Goal: Entertainment & Leisure: Consume media (video, audio)

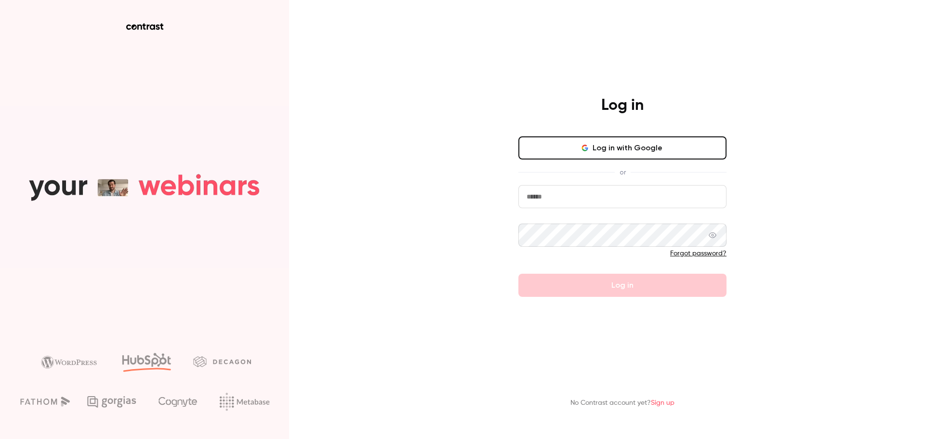
click at [627, 151] on button "Log in with Google" at bounding box center [622, 147] width 208 height 23
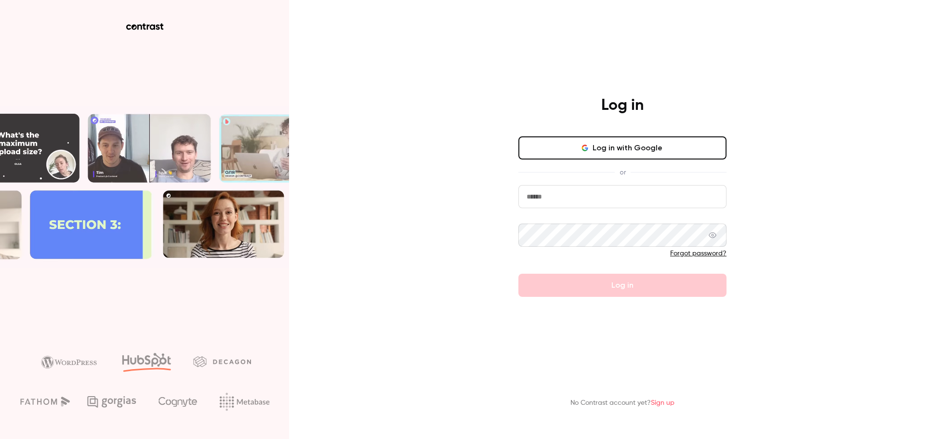
click at [631, 148] on button "Log in with Google" at bounding box center [622, 147] width 208 height 23
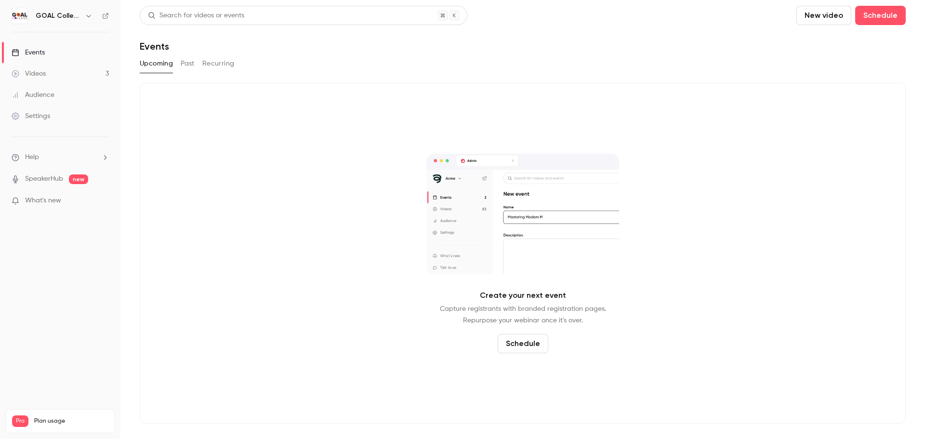
click at [47, 70] on link "Videos 3" at bounding box center [60, 73] width 120 height 21
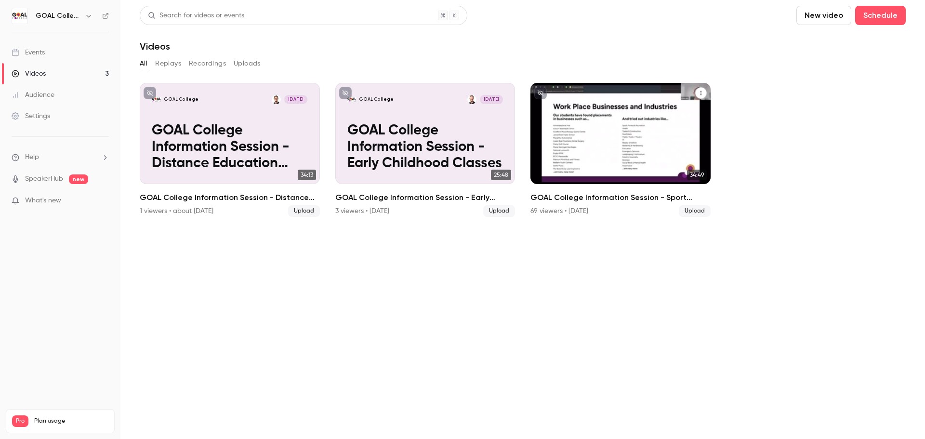
click at [631, 143] on p "GOAL College Information Session - Sport Classes" at bounding box center [620, 147] width 156 height 49
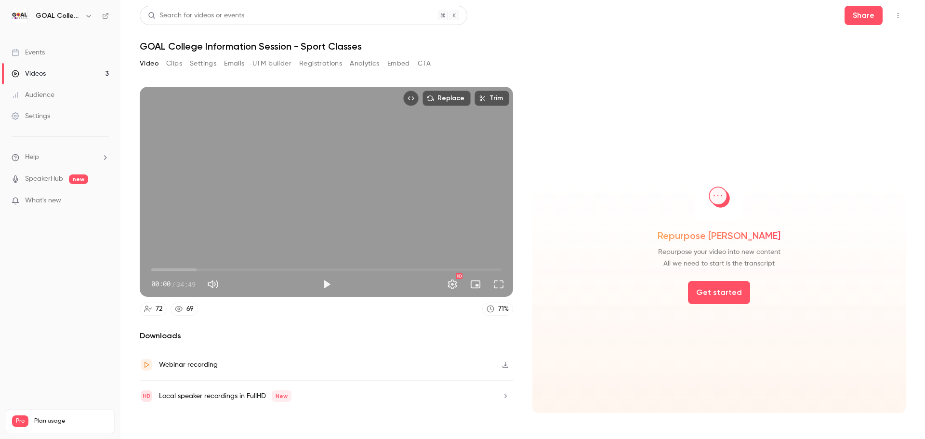
click at [586, 305] on div "Repurpose [PERSON_NAME] Repurpose your video into new content All we need to st…" at bounding box center [718, 250] width 373 height 326
click at [170, 65] on button "Clips" at bounding box center [174, 63] width 16 height 15
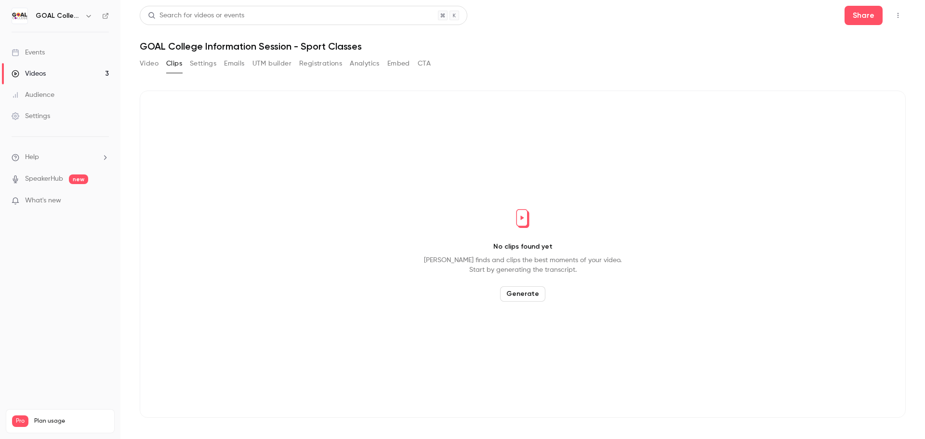
click at [531, 293] on button "Generate" at bounding box center [522, 293] width 45 height 15
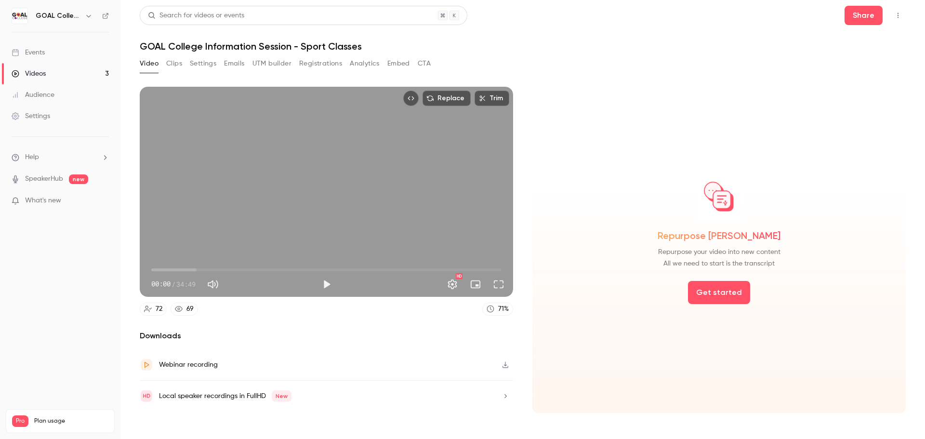
click at [185, 63] on div "Video Clips Settings Emails UTM builder Registrations Analytics Embed CTA" at bounding box center [285, 63] width 291 height 15
click at [177, 62] on button "Clips" at bounding box center [174, 63] width 16 height 15
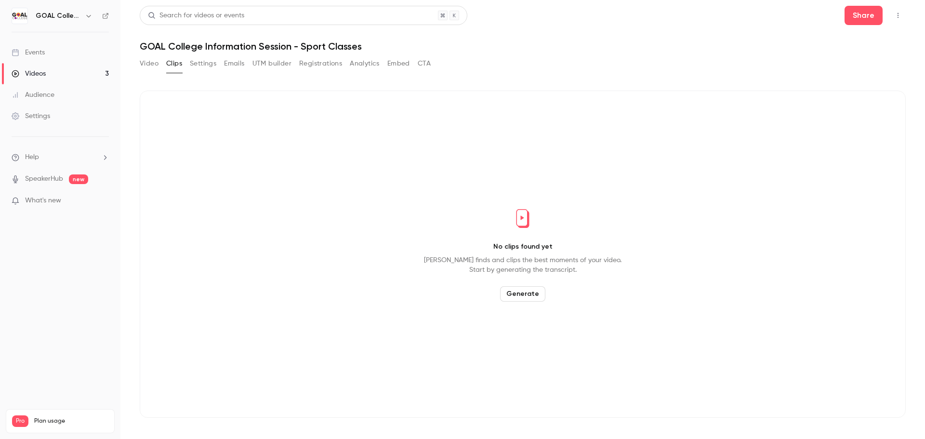
click at [201, 67] on button "Settings" at bounding box center [203, 63] width 26 height 15
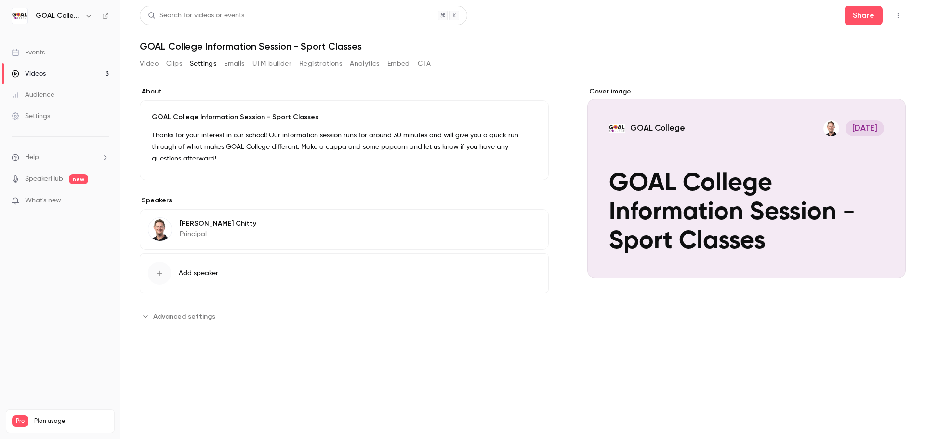
click at [893, 257] on icon "Cover image" at bounding box center [888, 261] width 11 height 8
click at [155, 63] on button "Video" at bounding box center [149, 63] width 19 height 15
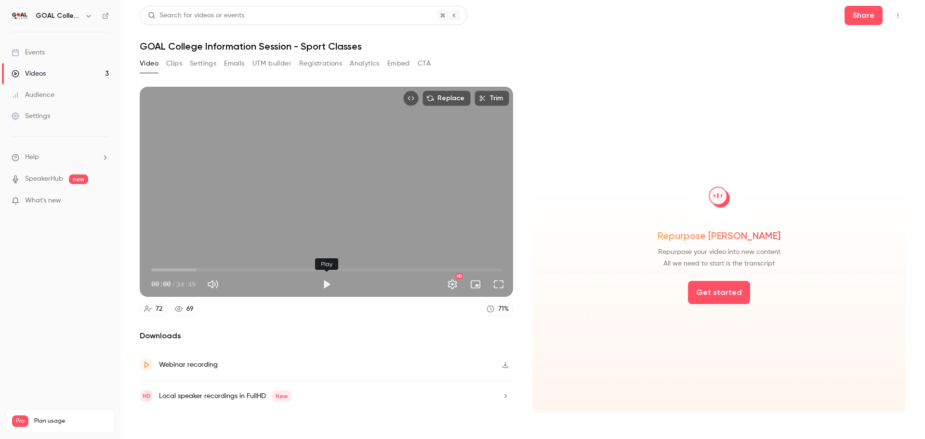
click at [324, 283] on button "Play" at bounding box center [326, 284] width 19 height 19
type input "***"
type input "**"
click at [249, 284] on span at bounding box center [245, 284] width 43 height 14
type input "**"
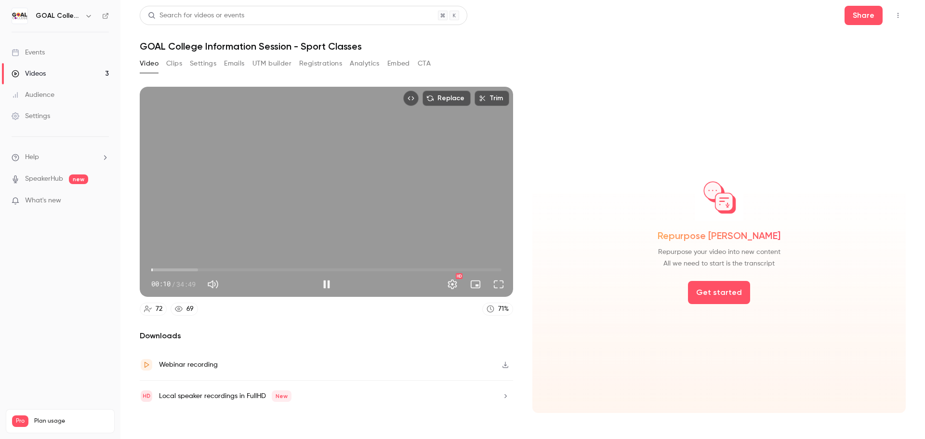
type input "**"
type input "****"
type input "**"
type input "****"
type input "**"
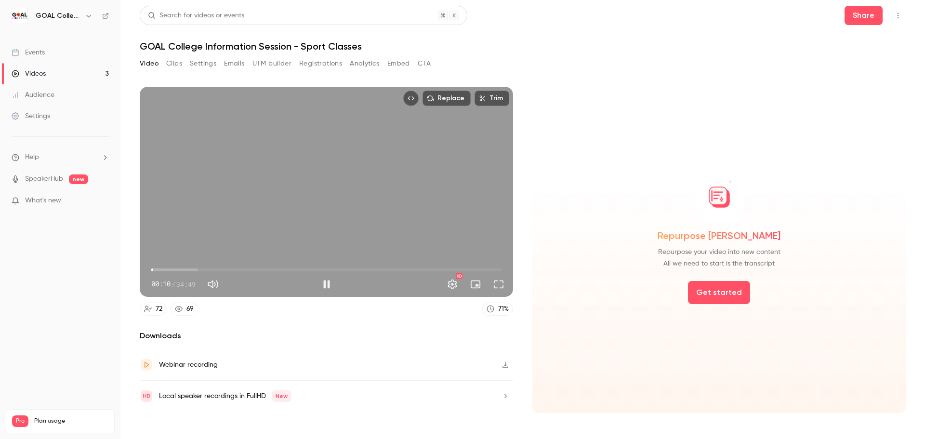
type input "****"
type input "**"
click at [248, 285] on span at bounding box center [245, 284] width 6 height 6
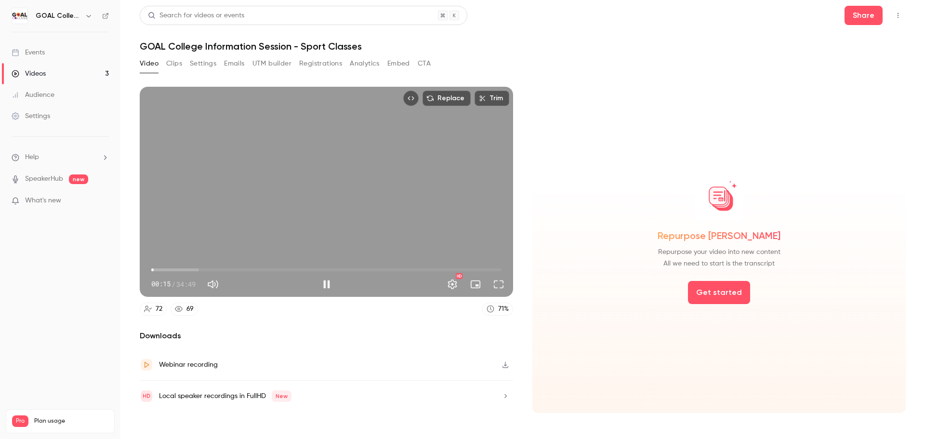
type input "****"
type input "**"
type input "****"
type input "**"
type input "****"
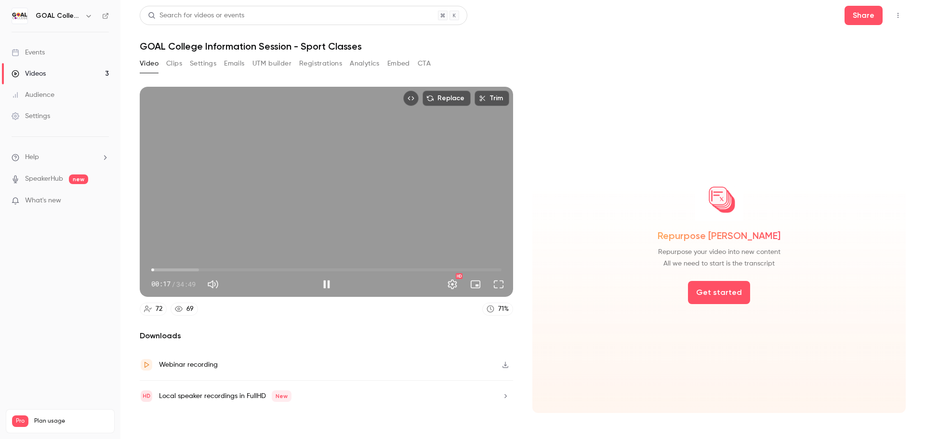
type input "**"
click at [248, 285] on span at bounding box center [246, 284] width 6 height 6
click at [172, 269] on span "02:06" at bounding box center [326, 269] width 350 height 15
click at [174, 271] on span "02:15" at bounding box center [173, 269] width 3 height 3
click at [179, 270] on span "02:46" at bounding box center [179, 269] width 3 height 3
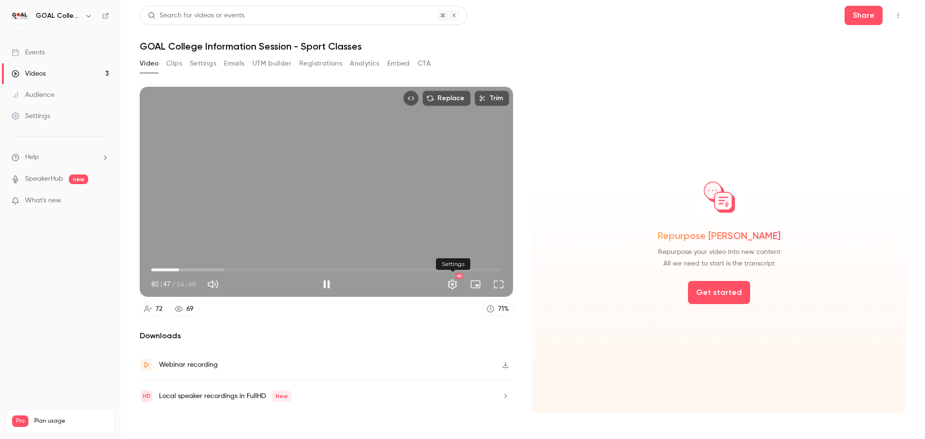
click at [454, 285] on button "Settings" at bounding box center [452, 284] width 19 height 19
click at [451, 282] on button "Settings" at bounding box center [452, 284] width 19 height 19
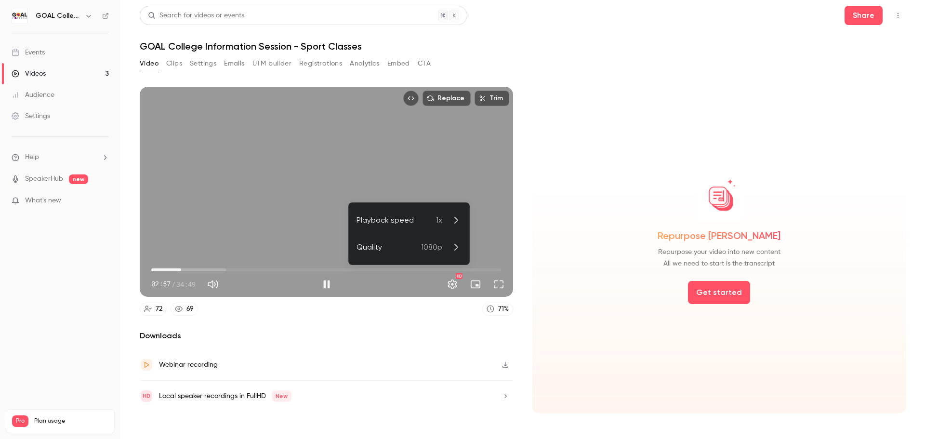
click at [427, 226] on li "Playback speed 1x" at bounding box center [409, 220] width 120 height 27
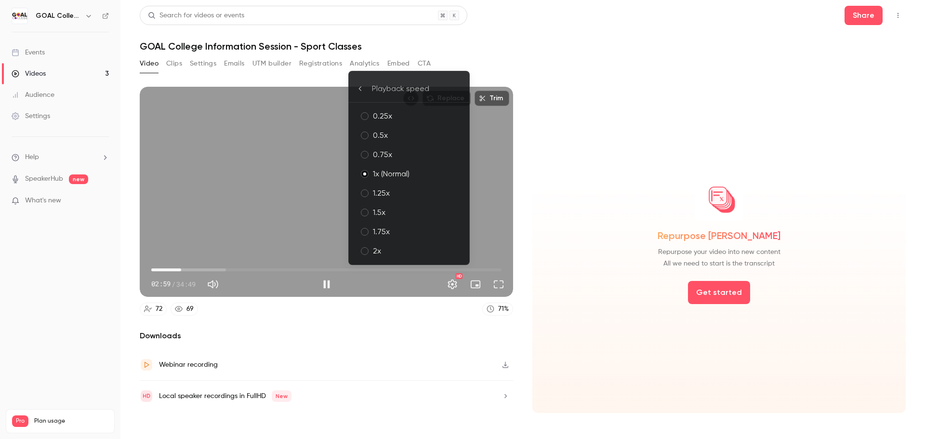
click at [428, 216] on div "1.5x" at bounding box center [417, 213] width 89 height 12
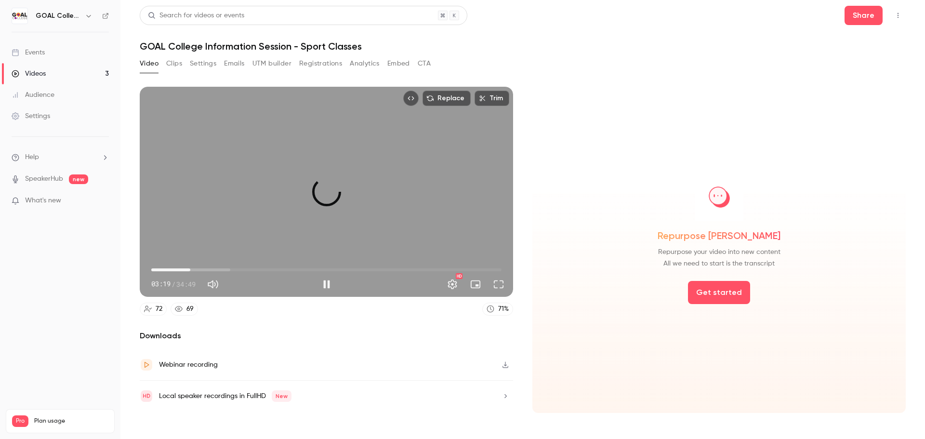
click at [190, 271] on span "03:52" at bounding box center [326, 269] width 350 height 15
click at [195, 271] on span "04:18" at bounding box center [194, 269] width 3 height 3
drag, startPoint x: 327, startPoint y: 284, endPoint x: 324, endPoint y: 279, distance: 6.0
click at [327, 284] on button "Pause" at bounding box center [326, 284] width 19 height 19
click at [194, 269] on span "04:21" at bounding box center [195, 269] width 3 height 3
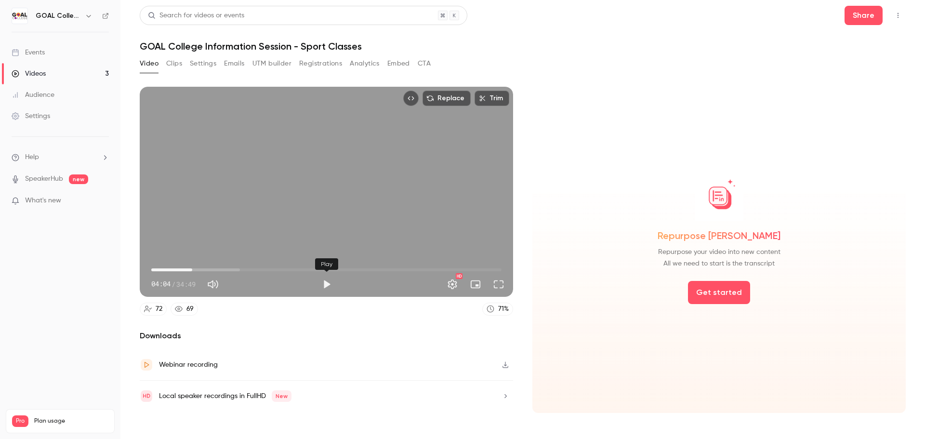
click at [325, 283] on button "Play" at bounding box center [326, 284] width 19 height 19
click at [325, 286] on button "Pause" at bounding box center [326, 284] width 19 height 19
type input "*****"
click at [324, 283] on button "Play" at bounding box center [326, 284] width 19 height 19
click at [453, 287] on button "Settings" at bounding box center [452, 284] width 19 height 19
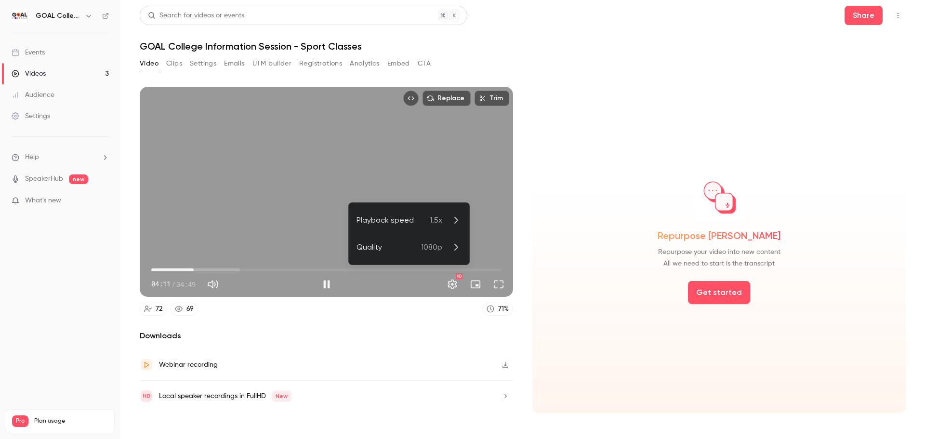
click at [417, 221] on div "Playback speed" at bounding box center [392, 220] width 73 height 12
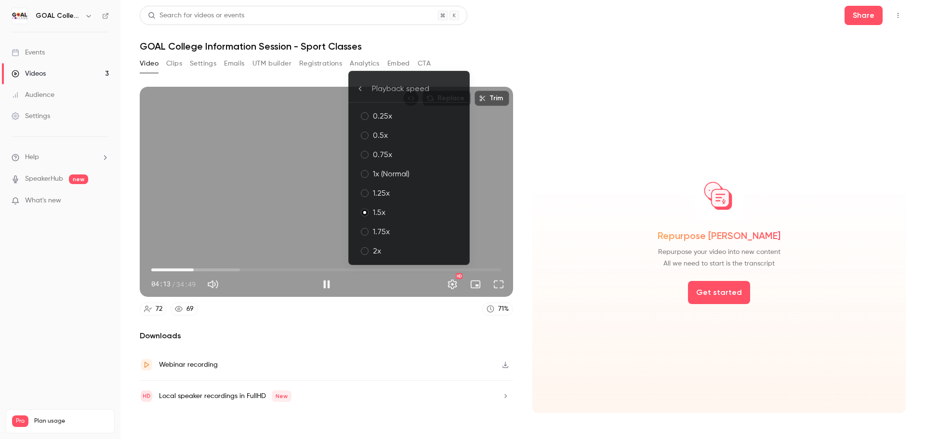
click at [388, 253] on div "2x" at bounding box center [417, 251] width 89 height 12
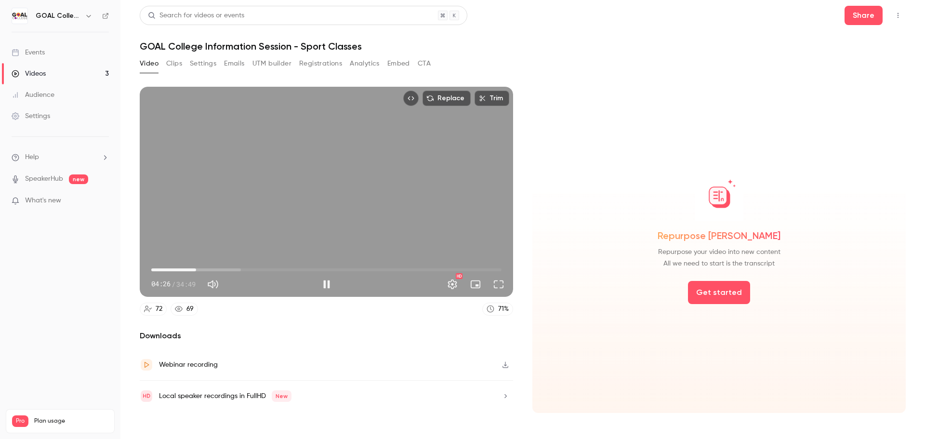
click at [202, 270] on span "04:26" at bounding box center [326, 269] width 350 height 15
click at [210, 270] on span "05:47" at bounding box center [326, 269] width 350 height 15
click at [214, 269] on span "06:16" at bounding box center [214, 269] width 3 height 3
click at [327, 285] on button "Pause" at bounding box center [326, 284] width 19 height 19
click at [214, 270] on span "06:23" at bounding box center [215, 269] width 3 height 3
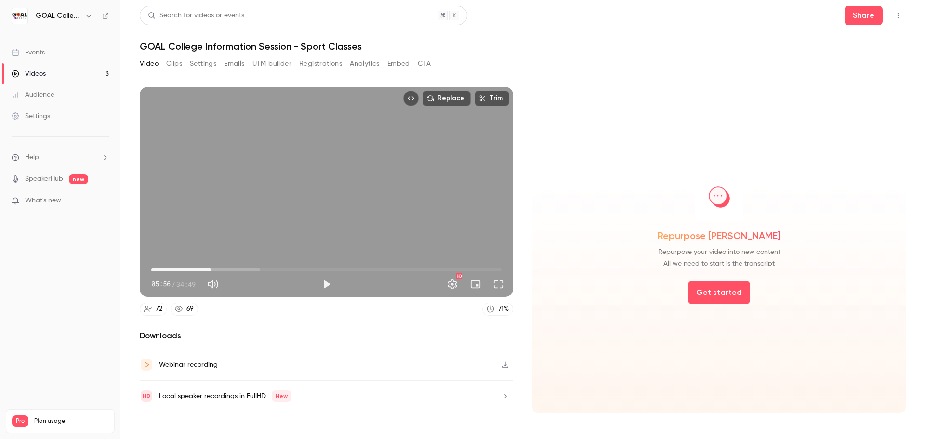
click at [211, 270] on span "05:56" at bounding box center [211, 269] width 3 height 3
click at [212, 271] on span "06:02" at bounding box center [212, 269] width 3 height 3
click at [325, 285] on button "Play" at bounding box center [326, 284] width 19 height 19
click at [453, 286] on button "Settings" at bounding box center [452, 284] width 19 height 19
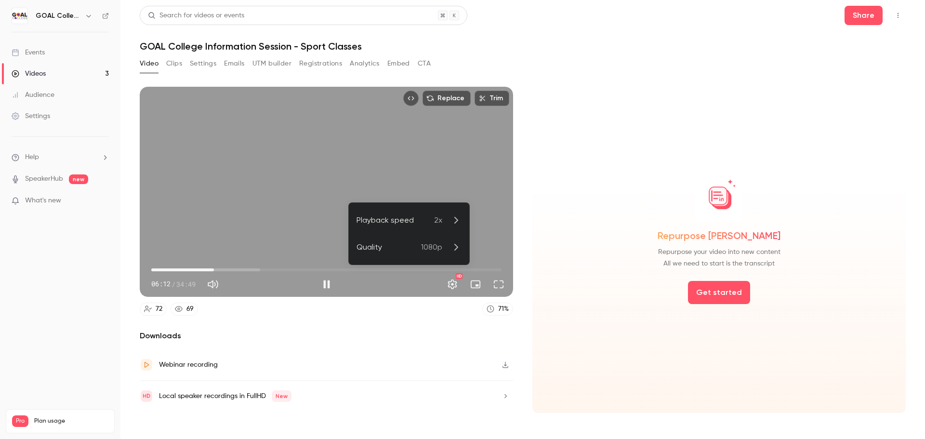
click at [416, 223] on div "Playback speed" at bounding box center [395, 220] width 78 height 12
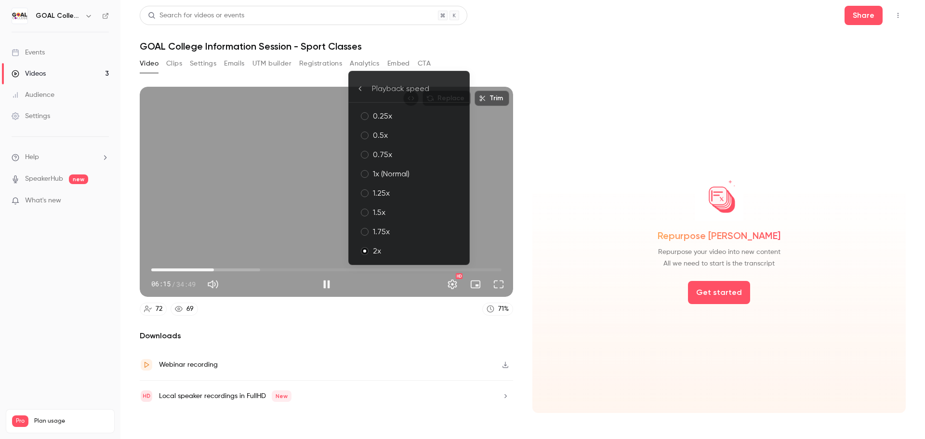
click at [434, 235] on div "1.75x" at bounding box center [417, 232] width 89 height 12
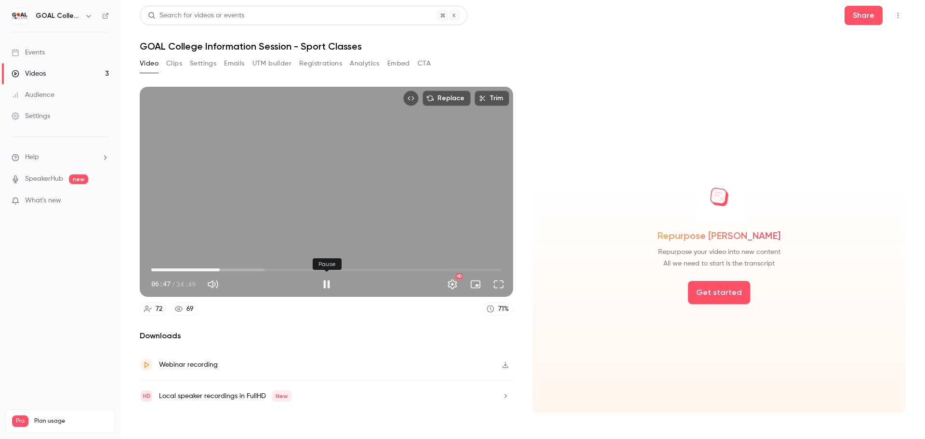
click at [326, 284] on button "Pause" at bounding box center [326, 284] width 19 height 19
click at [218, 270] on span "06:48" at bounding box center [219, 269] width 3 height 3
click at [326, 285] on button "Play" at bounding box center [326, 284] width 19 height 19
click at [328, 285] on button "Pause" at bounding box center [326, 284] width 19 height 19
click at [208, 268] on span "06:20" at bounding box center [326, 269] width 350 height 15
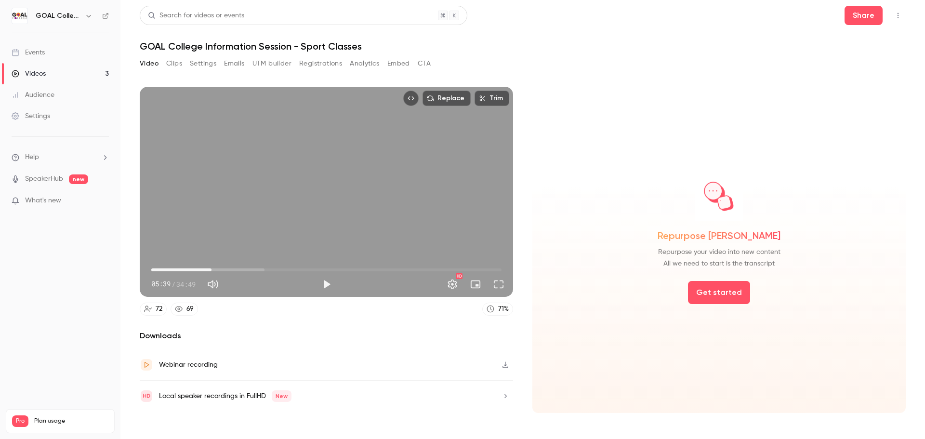
click at [211, 269] on span "05:59" at bounding box center [211, 269] width 3 height 3
click at [329, 281] on button "Play" at bounding box center [326, 284] width 19 height 19
click at [326, 284] on button "Pause" at bounding box center [326, 284] width 19 height 19
click at [326, 284] on button "Play" at bounding box center [326, 284] width 19 height 19
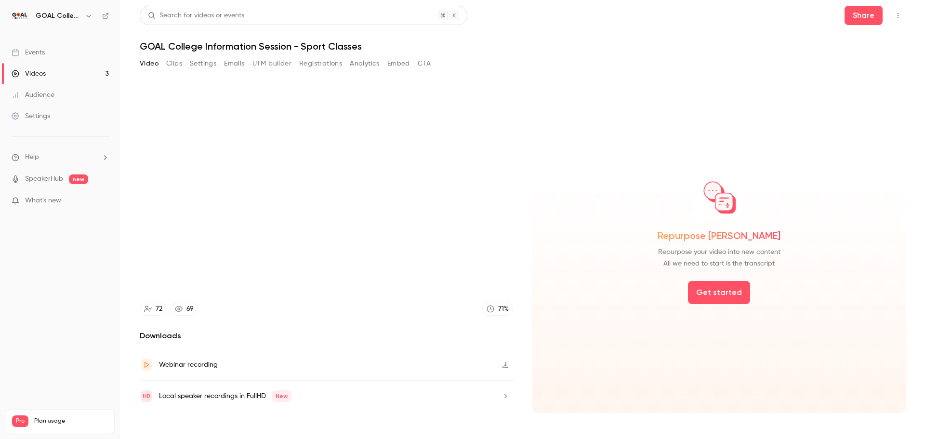
click at [326, 284] on video at bounding box center [326, 192] width 373 height 210
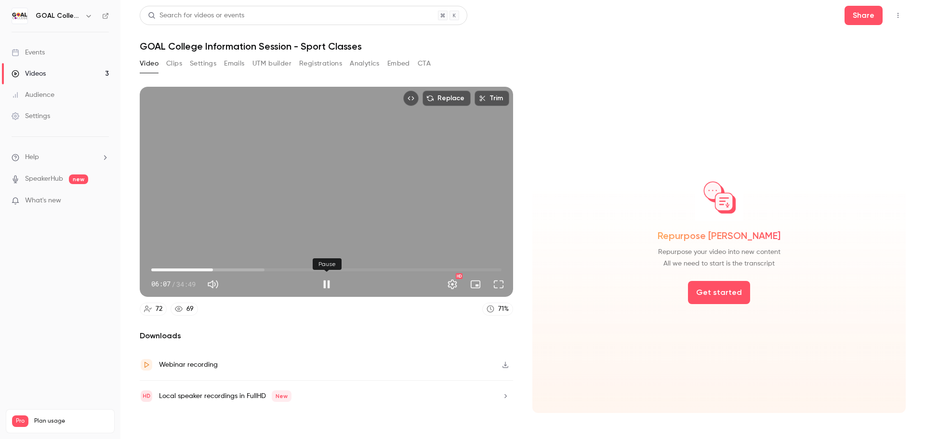
click at [326, 284] on button "Pause" at bounding box center [326, 284] width 19 height 19
click at [326, 283] on button "Play" at bounding box center [326, 284] width 19 height 19
click at [348, 190] on div "Replace Trim 06:31 06:31 / 34:49 HD" at bounding box center [326, 192] width 373 height 210
click at [404, 173] on div "Replace Trim 06:32 06:32 / 34:49 HD" at bounding box center [326, 192] width 373 height 210
click at [452, 283] on button "Settings" at bounding box center [452, 284] width 19 height 19
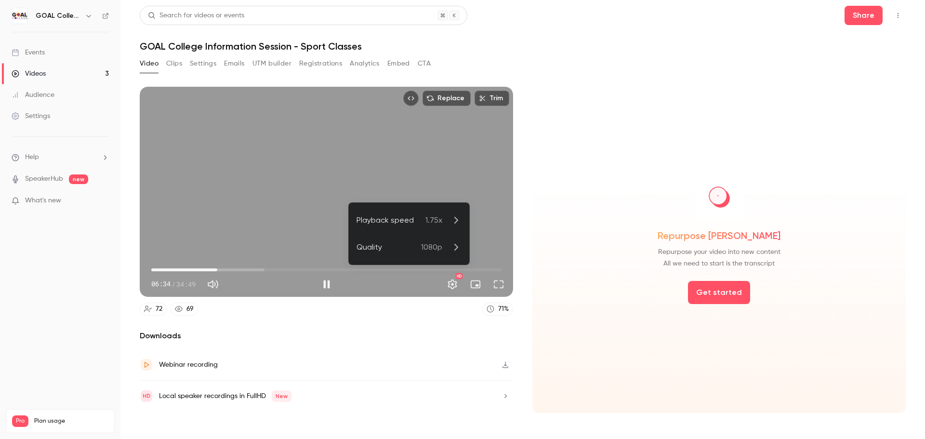
click at [414, 220] on div "Playback speed" at bounding box center [390, 220] width 69 height 12
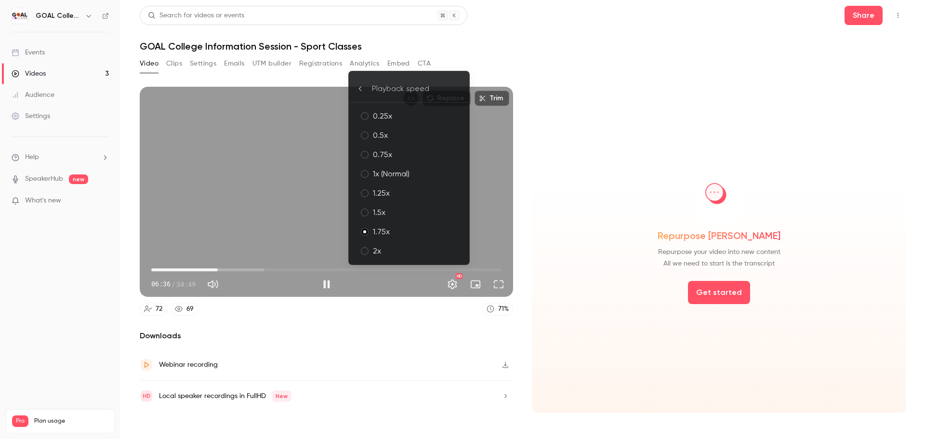
click at [409, 251] on div "2x" at bounding box center [417, 251] width 89 height 12
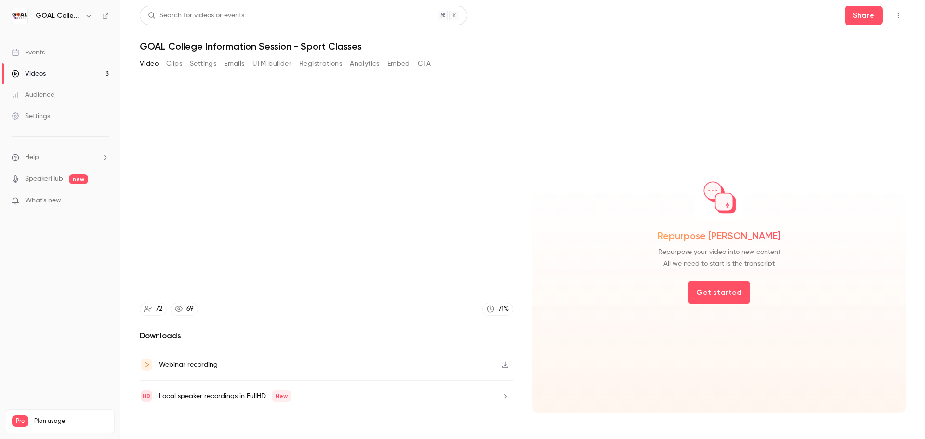
click at [516, 305] on section "Replace Trim 06:39 06:39 / 34:49 HD 72 69 71 % Downloads Webinar recording Loca…" at bounding box center [523, 251] width 766 height 328
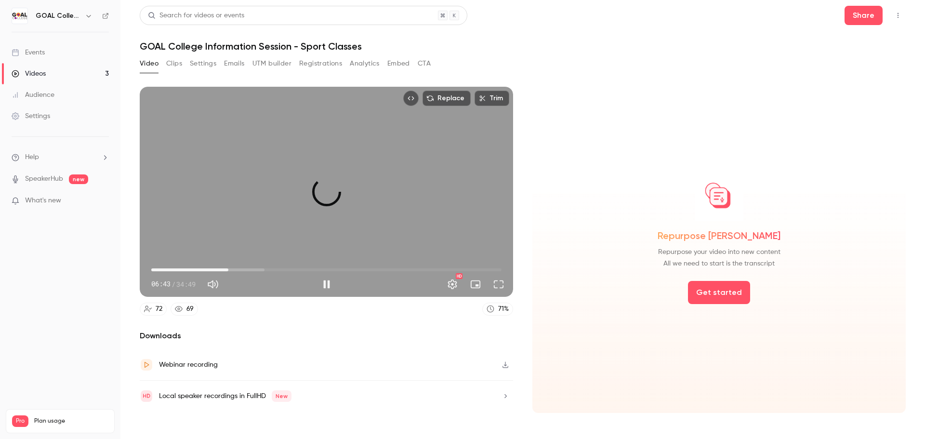
click at [228, 269] on span "07:39" at bounding box center [326, 269] width 350 height 15
click at [235, 270] on span "08:17" at bounding box center [326, 269] width 350 height 15
click at [240, 269] on span "08:19" at bounding box center [326, 269] width 350 height 15
click at [251, 269] on span "09:08" at bounding box center [326, 269] width 350 height 15
click at [247, 269] on span "09:32" at bounding box center [247, 269] width 3 height 3
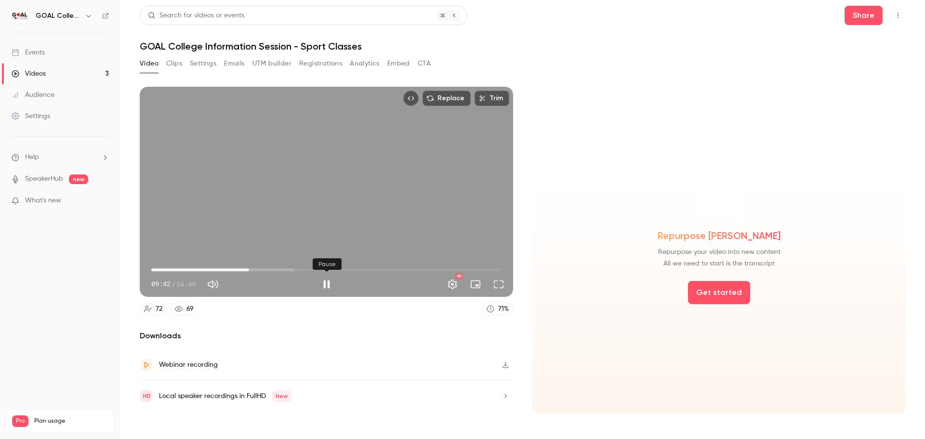
click at [326, 284] on button "Pause" at bounding box center [326, 284] width 19 height 19
click at [327, 284] on button "Play" at bounding box center [326, 284] width 19 height 19
click at [257, 268] on span "09:47" at bounding box center [326, 269] width 350 height 15
click at [263, 270] on span "11:06" at bounding box center [326, 269] width 350 height 15
click at [268, 269] on span "11:35" at bounding box center [326, 269] width 350 height 15
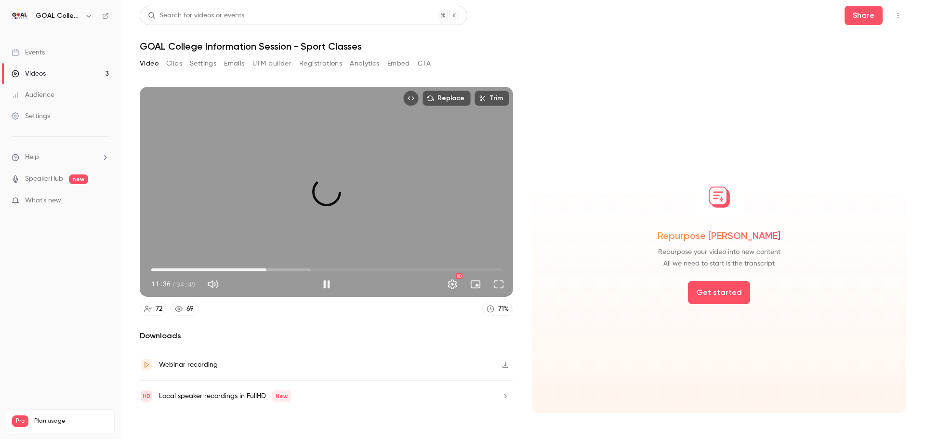
click at [265, 269] on span "11:27" at bounding box center [266, 269] width 3 height 3
click at [325, 282] on button "Pause" at bounding box center [326, 284] width 19 height 19
click at [410, 201] on div "Replace Trim 11:24 11:24 / 34:49 HD" at bounding box center [326, 192] width 373 height 210
click at [274, 269] on span "12:04" at bounding box center [272, 269] width 3 height 3
click at [279, 269] on span "12:44" at bounding box center [279, 269] width 3 height 3
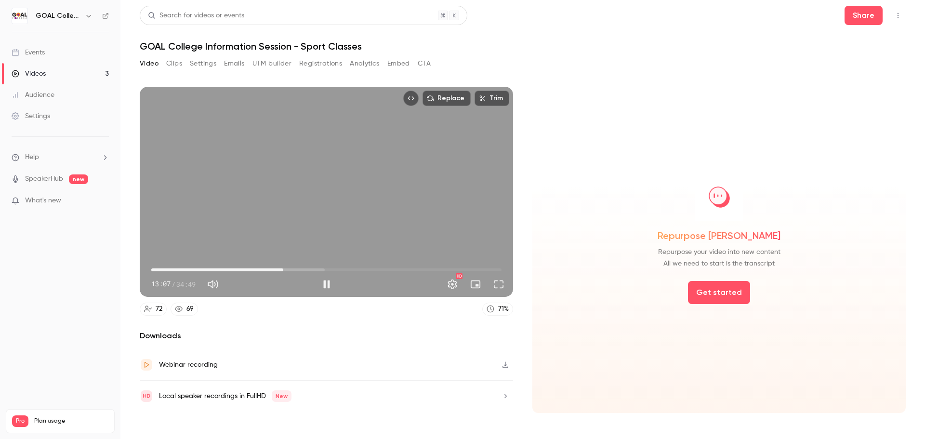
click at [283, 269] on span "13:07" at bounding box center [283, 269] width 3 height 3
click at [326, 284] on button "Pause" at bounding box center [326, 284] width 19 height 19
click at [282, 268] on span "13:01" at bounding box center [282, 269] width 3 height 3
click at [325, 285] on button "Play" at bounding box center [326, 284] width 19 height 19
click at [362, 202] on div "Replace Trim 13:40 13:40 / 34:49 HD" at bounding box center [326, 192] width 373 height 210
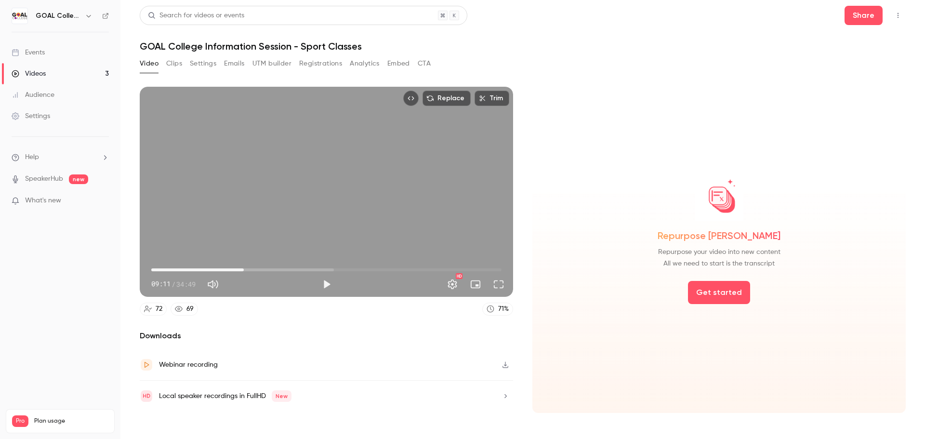
click at [244, 269] on span "09:11" at bounding box center [326, 269] width 350 height 15
click at [247, 269] on span "09:32" at bounding box center [247, 269] width 3 height 3
click at [254, 269] on span "09:32" at bounding box center [326, 269] width 350 height 15
click at [249, 269] on span "09:43" at bounding box center [249, 269] width 3 height 3
click at [329, 281] on button "Play" at bounding box center [326, 284] width 19 height 19
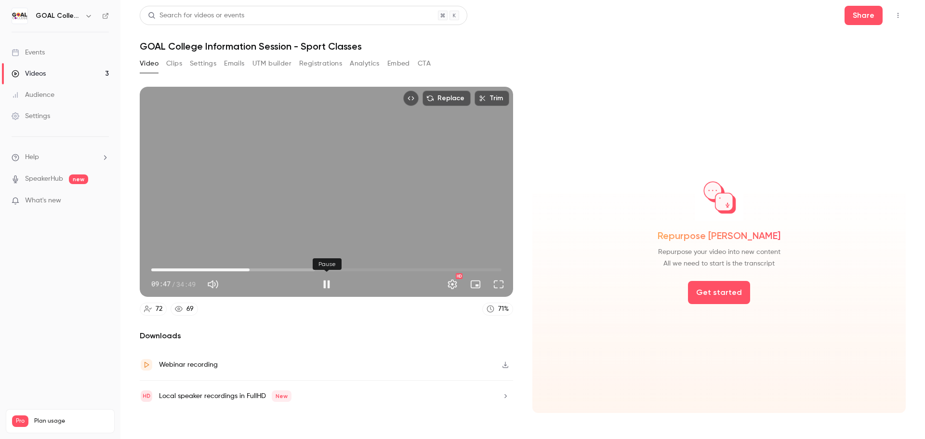
click at [323, 285] on button "Pause" at bounding box center [326, 284] width 19 height 19
click at [249, 268] on span "09:40" at bounding box center [248, 269] width 3 height 3
click at [327, 285] on button "Play" at bounding box center [326, 284] width 19 height 19
click at [327, 285] on button "Pause" at bounding box center [326, 284] width 19 height 19
click at [326, 284] on button "Play" at bounding box center [326, 284] width 19 height 19
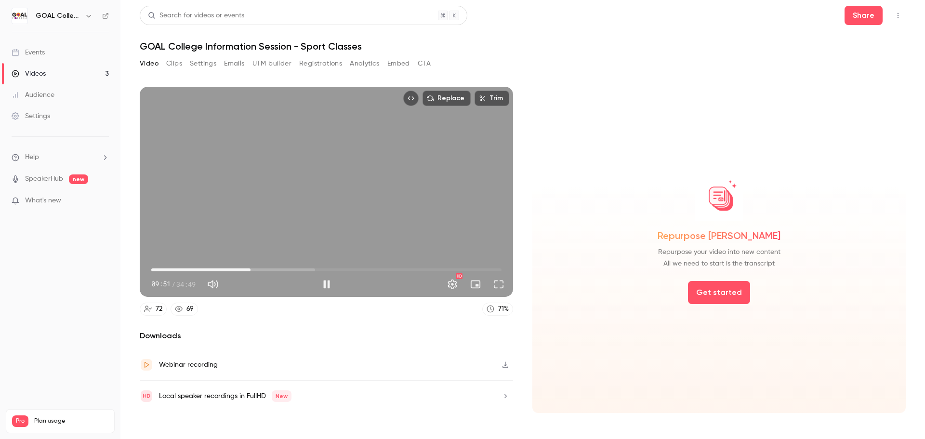
click at [297, 269] on span "09:51" at bounding box center [326, 269] width 350 height 15
click at [306, 269] on span "14:33" at bounding box center [326, 269] width 350 height 15
click at [303, 270] on span "15:02" at bounding box center [302, 269] width 3 height 3
click at [326, 283] on button "Pause" at bounding box center [326, 284] width 19 height 19
click at [326, 285] on button "Play" at bounding box center [326, 284] width 19 height 19
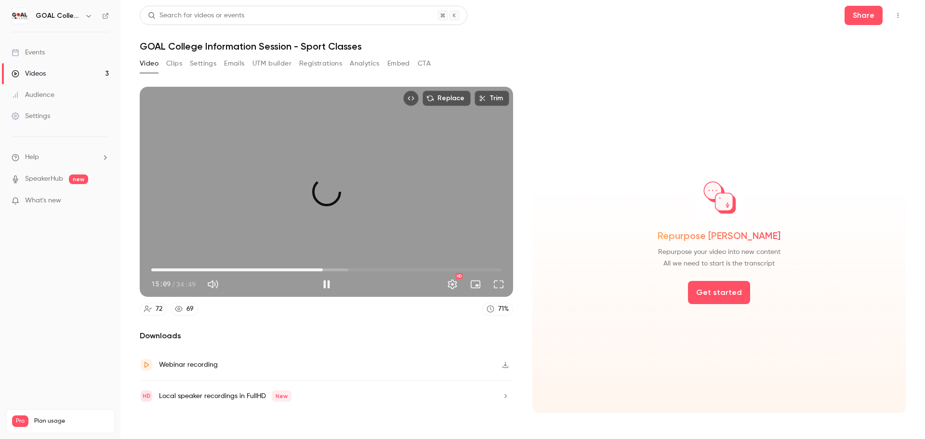
click at [323, 269] on span "17:03" at bounding box center [326, 269] width 350 height 15
click at [317, 271] on span "17:04" at bounding box center [326, 269] width 350 height 15
click at [321, 270] on span "16:54" at bounding box center [321, 269] width 3 height 3
drag, startPoint x: 323, startPoint y: 270, endPoint x: 333, endPoint y: 271, distance: 10.7
click at [333, 271] on span "18:06" at bounding box center [333, 269] width 3 height 3
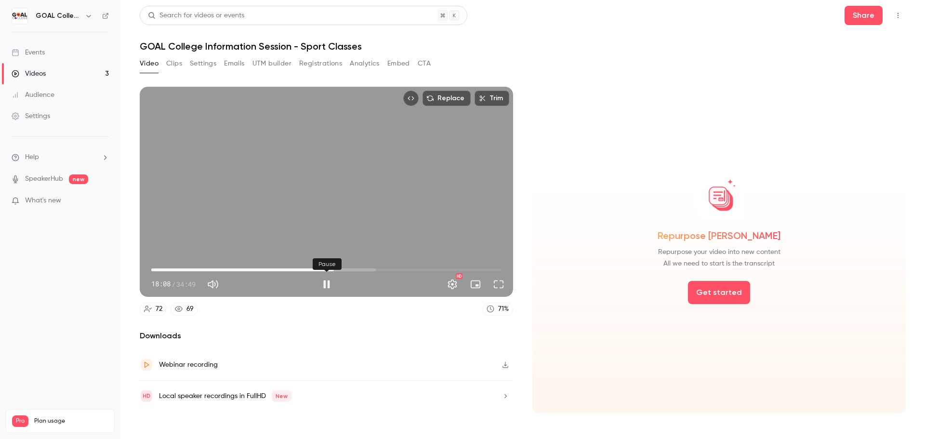
click at [324, 281] on button "Pause" at bounding box center [326, 284] width 19 height 19
click at [333, 268] on span "18:06" at bounding box center [333, 269] width 3 height 3
click at [333, 268] on span "18:03" at bounding box center [332, 269] width 3 height 3
click at [328, 283] on button "Play" at bounding box center [326, 284] width 19 height 19
click at [328, 283] on button "Pause" at bounding box center [326, 284] width 19 height 19
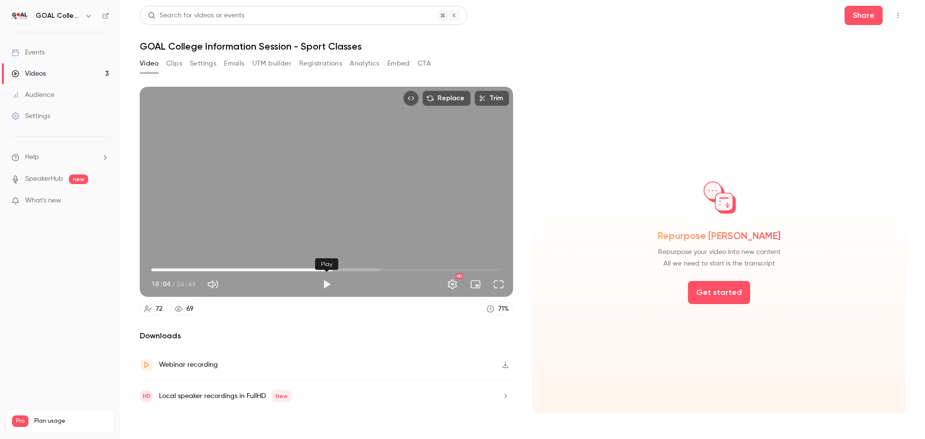
click at [326, 284] on button "Play" at bounding box center [326, 284] width 19 height 19
click at [345, 269] on span "19:18" at bounding box center [326, 269] width 350 height 15
click at [351, 270] on span "19:52" at bounding box center [326, 269] width 350 height 15
click at [359, 268] on span "19:53" at bounding box center [326, 269] width 350 height 15
click at [356, 269] on span "20:23" at bounding box center [356, 269] width 3 height 3
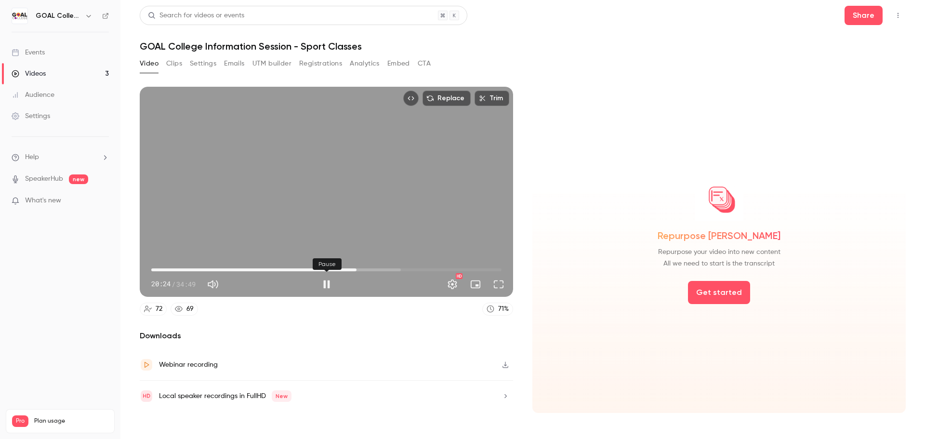
click at [326, 286] on button "Pause" at bounding box center [326, 284] width 19 height 19
click at [354, 270] on span "20:10" at bounding box center [354, 269] width 3 height 3
click at [324, 286] on button "Play" at bounding box center [326, 284] width 19 height 19
click at [328, 285] on button "Pause" at bounding box center [326, 284] width 19 height 19
click at [328, 285] on button "Play" at bounding box center [326, 284] width 19 height 19
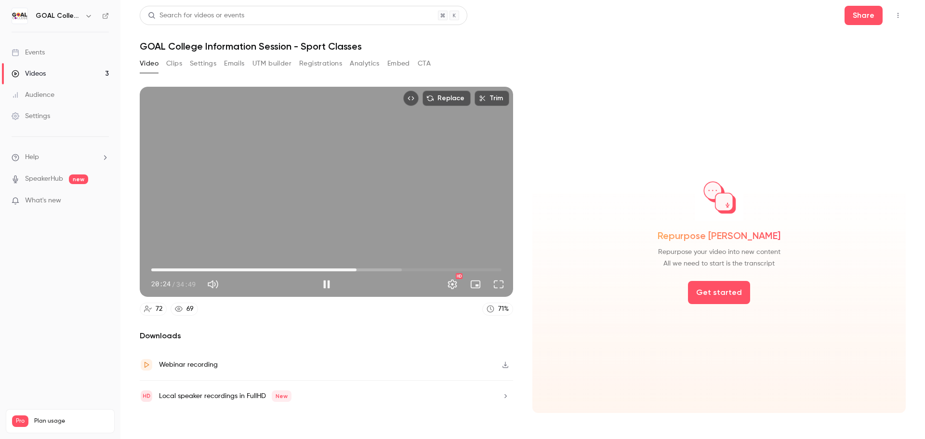
click at [361, 268] on span "20:24" at bounding box center [326, 269] width 350 height 15
click at [367, 269] on span "21:24" at bounding box center [326, 269] width 350 height 15
click at [374, 271] on span "22:08" at bounding box center [326, 269] width 350 height 15
click at [370, 271] on span "21:48" at bounding box center [370, 269] width 3 height 3
click at [352, 238] on div "Replace Trim 22:04 22:04 / 34:49 HD" at bounding box center [326, 192] width 373 height 210
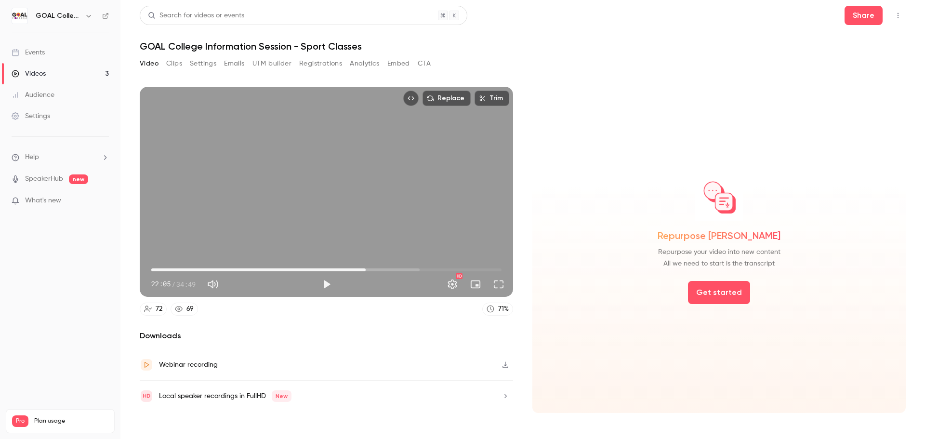
click at [366, 269] on span "21:19" at bounding box center [326, 269] width 350 height 15
click at [326, 286] on button "Play" at bounding box center [326, 284] width 19 height 19
click at [370, 269] on span "21:45" at bounding box center [370, 269] width 3 height 3
click at [329, 284] on button "Pause" at bounding box center [326, 284] width 19 height 19
drag, startPoint x: 325, startPoint y: 286, endPoint x: 364, endPoint y: 284, distance: 39.1
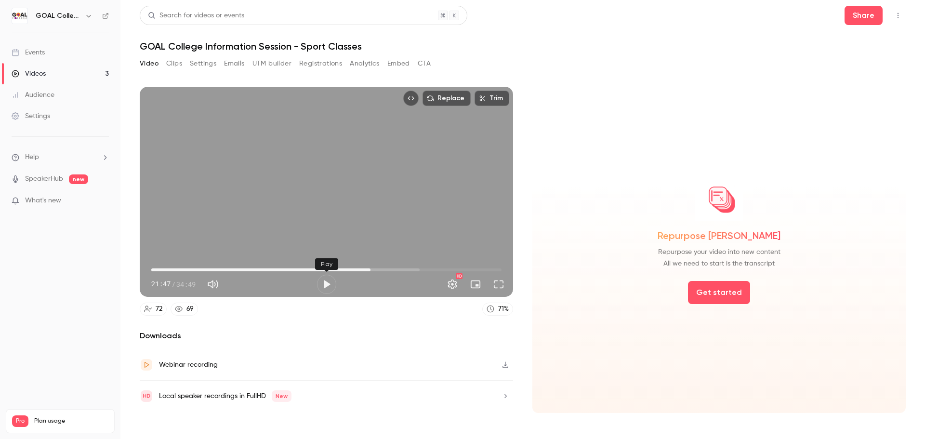
click at [326, 286] on button "Play" at bounding box center [326, 284] width 19 height 19
click at [378, 269] on span "21:47" at bounding box center [326, 269] width 350 height 15
click at [382, 270] on span "22:54" at bounding box center [381, 269] width 3 height 3
click at [387, 271] on span "23:22" at bounding box center [386, 269] width 3 height 3
click at [384, 270] on span "23:08" at bounding box center [383, 269] width 3 height 3
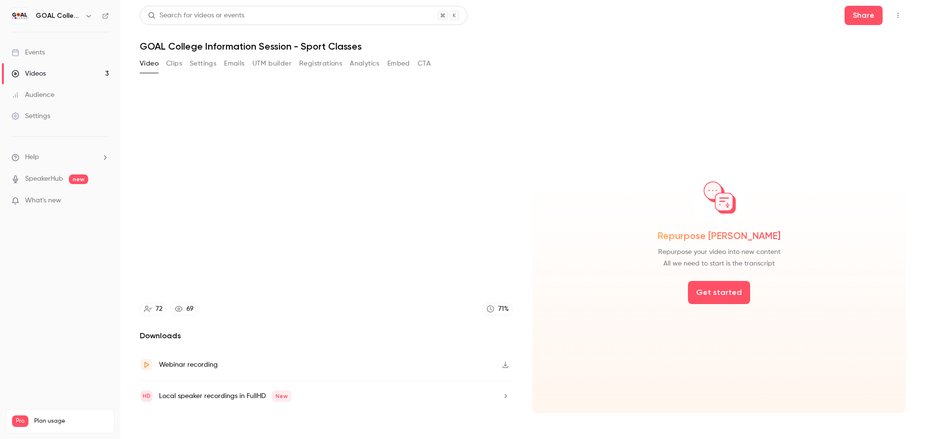
click at [384, 270] on video at bounding box center [326, 192] width 373 height 210
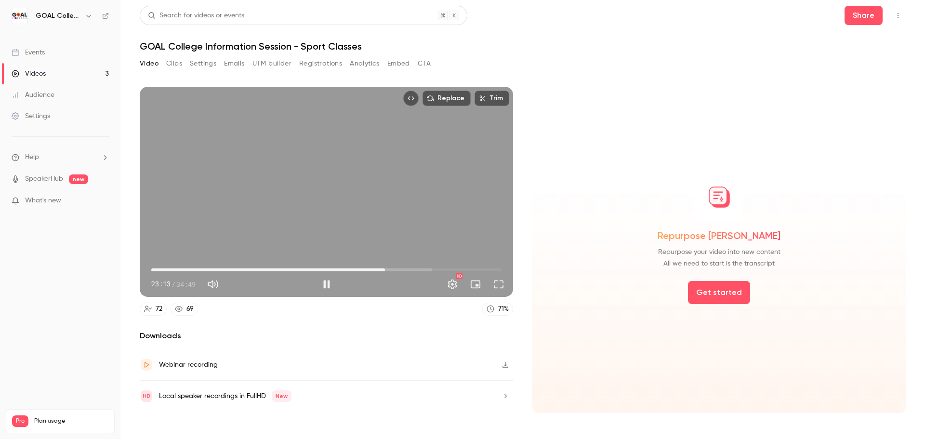
click at [383, 270] on span "23:13" at bounding box center [384, 269] width 3 height 3
click at [328, 286] on button "Pause" at bounding box center [326, 284] width 19 height 19
click at [328, 286] on button "Play" at bounding box center [326, 284] width 19 height 19
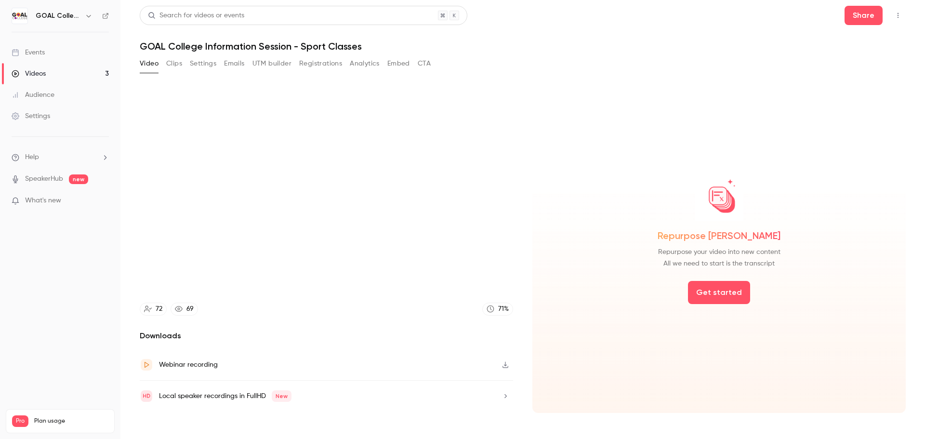
click at [328, 286] on video at bounding box center [326, 192] width 373 height 210
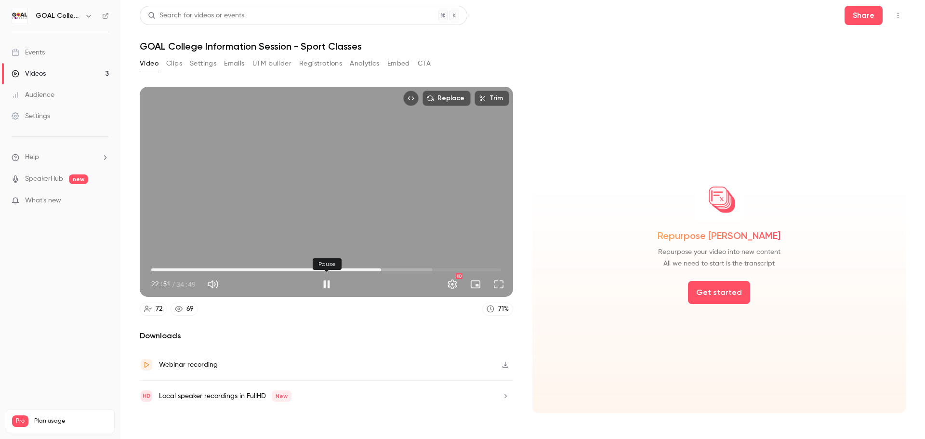
click at [325, 286] on button "Pause" at bounding box center [326, 284] width 19 height 19
click at [380, 270] on span "22:52" at bounding box center [381, 269] width 3 height 3
click at [327, 284] on button "Play" at bounding box center [326, 284] width 19 height 19
click at [328, 284] on button "Pause" at bounding box center [326, 284] width 19 height 19
click at [324, 286] on button "Play" at bounding box center [326, 284] width 19 height 19
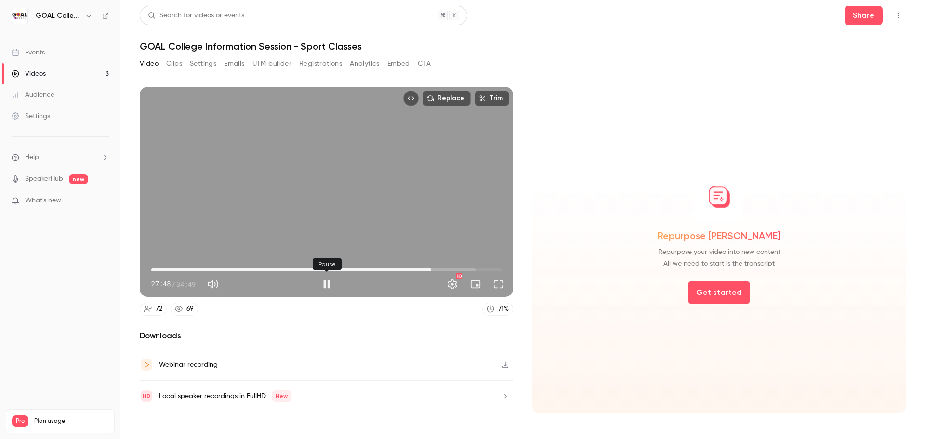
click at [326, 283] on button "Pause" at bounding box center [326, 284] width 19 height 19
click at [428, 269] on span "27:32" at bounding box center [428, 269] width 3 height 3
click at [429, 269] on span "27:35" at bounding box center [428, 269] width 3 height 3
click at [324, 285] on button "Play" at bounding box center [326, 284] width 19 height 19
click at [326, 286] on button "Pause" at bounding box center [326, 284] width 19 height 19
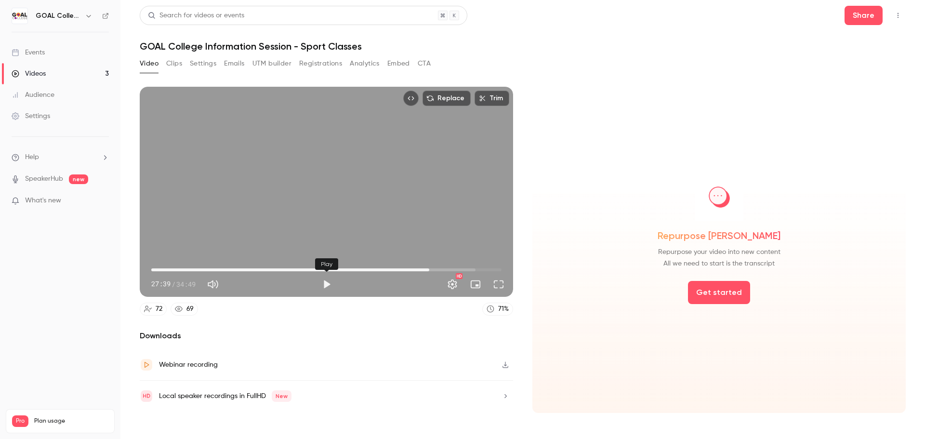
click at [328, 283] on button "Play" at bounding box center [326, 284] width 19 height 19
click at [435, 266] on span "28:15" at bounding box center [326, 269] width 350 height 15
click at [437, 270] on span "28:16" at bounding box center [435, 269] width 3 height 3
click at [445, 270] on span "29:13" at bounding box center [445, 269] width 3 height 3
click at [447, 270] on span "29:16" at bounding box center [445, 269] width 3 height 3
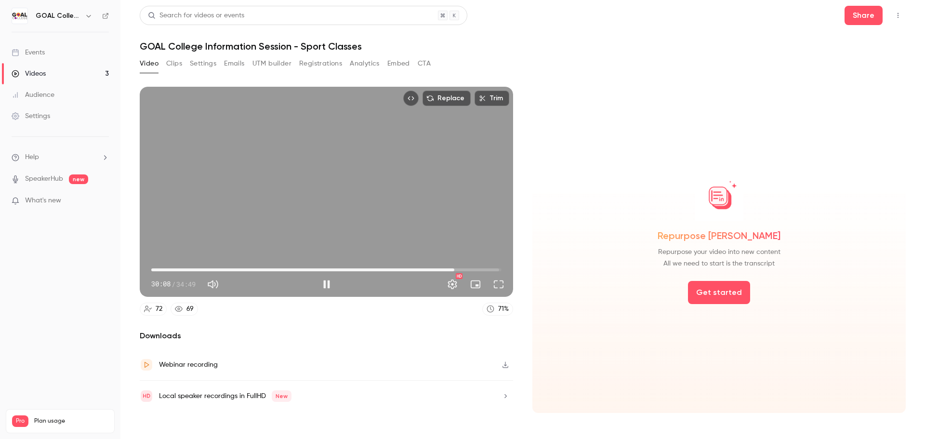
click at [461, 268] on span "30:08" at bounding box center [326, 269] width 350 height 15
click at [462, 270] on span "30:49" at bounding box center [461, 269] width 3 height 3
click at [321, 280] on button "Pause" at bounding box center [326, 284] width 19 height 19
click at [325, 285] on button "Play" at bounding box center [326, 284] width 19 height 19
click at [483, 269] on span "32:24" at bounding box center [326, 269] width 350 height 15
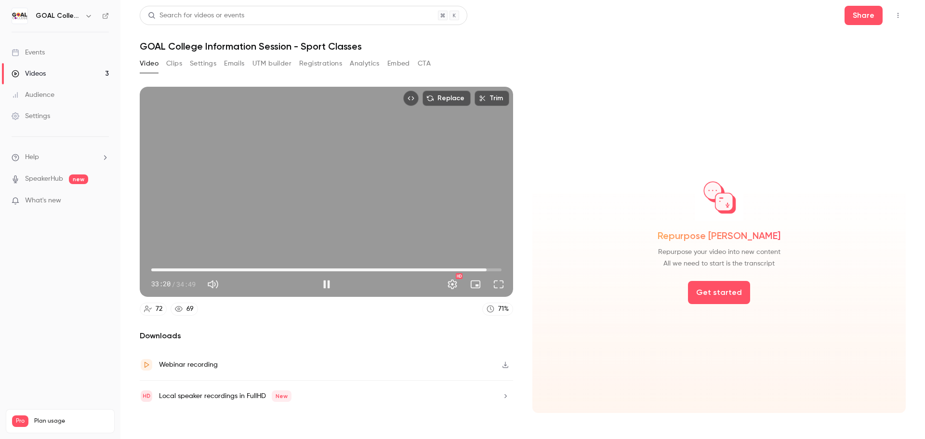
click at [487, 270] on span "33:20" at bounding box center [486, 269] width 3 height 3
click at [326, 285] on button "Pause" at bounding box center [326, 284] width 19 height 19
click at [238, 269] on span "33:39" at bounding box center [326, 269] width 350 height 15
click at [229, 270] on span "08:40" at bounding box center [326, 269] width 350 height 15
click at [330, 285] on button "Play" at bounding box center [326, 284] width 19 height 19
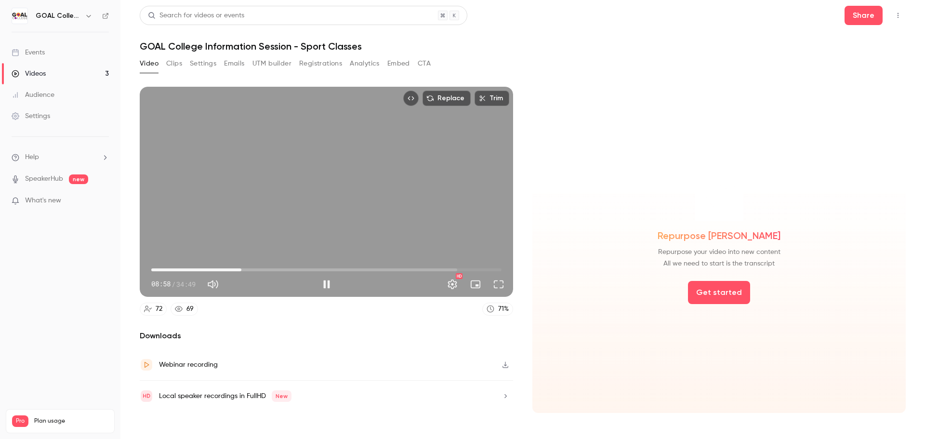
click at [235, 201] on div "Replace Trim 08:58 08:58 / 34:49 HD" at bounding box center [326, 192] width 373 height 210
click at [464, 170] on div "Replace Trim 08:59 08:59 / 34:49 HD" at bounding box center [326, 192] width 373 height 210
click at [315, 132] on div "Replace Trim 11:29 11:29 / 34:49 HD" at bounding box center [326, 192] width 373 height 210
click at [426, 270] on span "11:30" at bounding box center [326, 269] width 350 height 15
click at [432, 271] on span "27:21" at bounding box center [326, 269] width 350 height 15
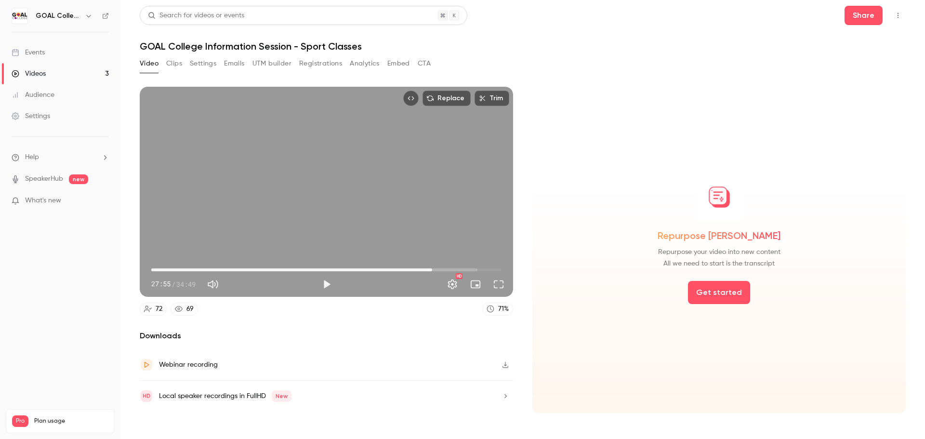
click at [440, 272] on span "27:55" at bounding box center [326, 269] width 350 height 15
click at [325, 286] on button "Play" at bounding box center [326, 284] width 19 height 19
click at [451, 269] on span "28:43" at bounding box center [326, 269] width 350 height 15
click at [458, 269] on span "30:28" at bounding box center [326, 269] width 350 height 15
click at [466, 269] on span "30:29" at bounding box center [326, 269] width 350 height 15
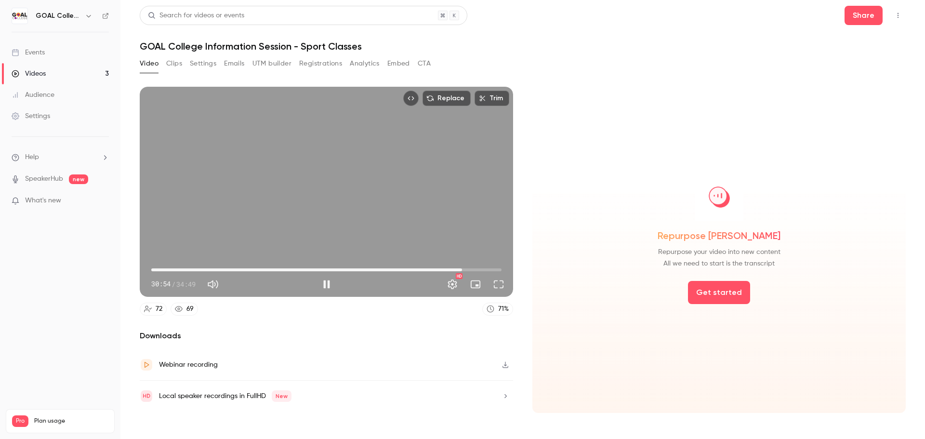
drag, startPoint x: 468, startPoint y: 270, endPoint x: 462, endPoint y: 269, distance: 5.9
click at [462, 269] on span "30:54" at bounding box center [462, 269] width 3 height 3
click at [326, 284] on button "Pause" at bounding box center [326, 284] width 19 height 19
click at [401, 269] on span "30:57" at bounding box center [326, 269] width 350 height 15
drag, startPoint x: 397, startPoint y: 269, endPoint x: 391, endPoint y: 269, distance: 5.8
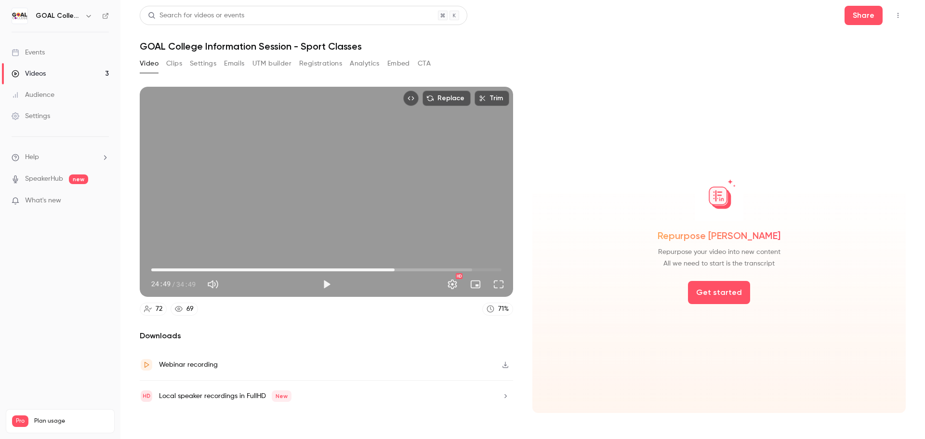
click at [393, 269] on span "24:11" at bounding box center [394, 269] width 3 height 3
drag, startPoint x: 391, startPoint y: 269, endPoint x: 382, endPoint y: 270, distance: 8.7
click at [382, 270] on span "22:59" at bounding box center [382, 269] width 3 height 3
drag, startPoint x: 382, startPoint y: 270, endPoint x: 377, endPoint y: 270, distance: 5.3
click at [377, 270] on span "22:33" at bounding box center [378, 269] width 3 height 3
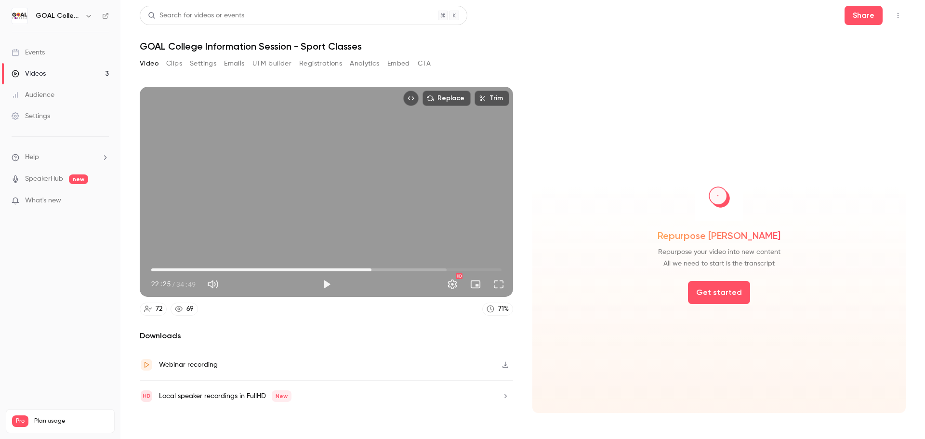
drag, startPoint x: 377, startPoint y: 270, endPoint x: 371, endPoint y: 270, distance: 5.8
click at [371, 270] on span "21:53" at bounding box center [371, 269] width 3 height 3
click at [327, 286] on button "Play" at bounding box center [326, 284] width 19 height 19
click at [327, 284] on button "Pause" at bounding box center [326, 284] width 19 height 19
type input "******"
